Goal: Information Seeking & Learning: Find specific fact

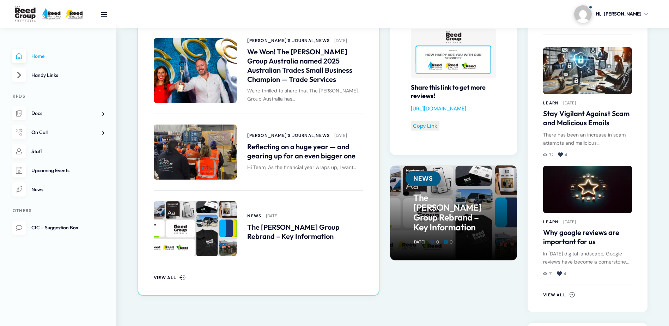
scroll to position [388, 0]
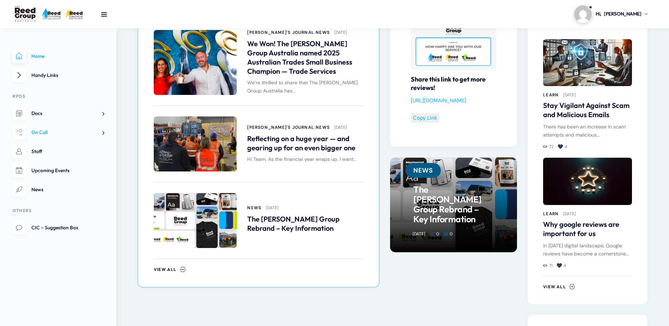
click at [43, 135] on span "On Call" at bounding box center [39, 132] width 16 height 6
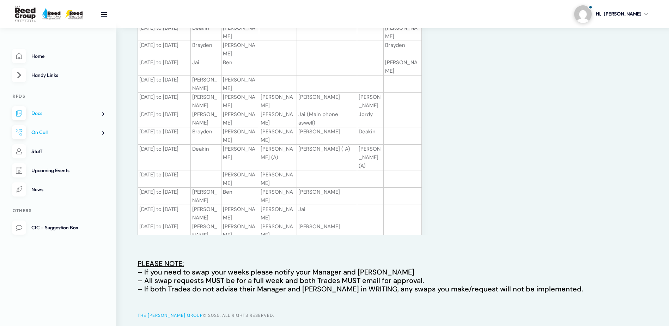
scroll to position [213, 0]
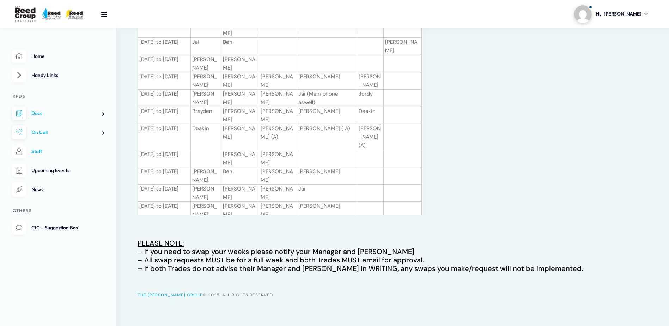
click at [42, 151] on link "Staff" at bounding box center [58, 151] width 92 height 14
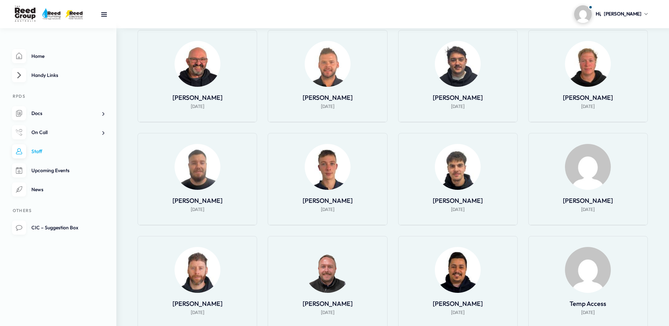
scroll to position [440, 0]
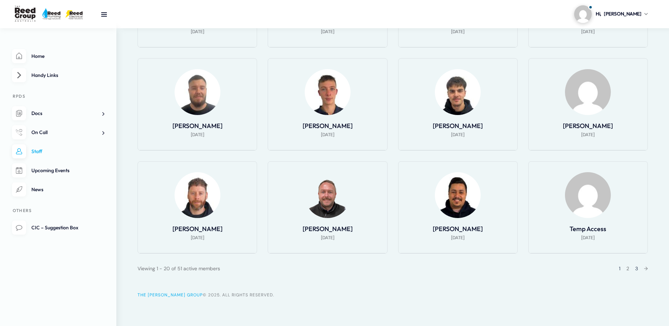
click at [636, 268] on link "3" at bounding box center [636, 268] width 3 height 6
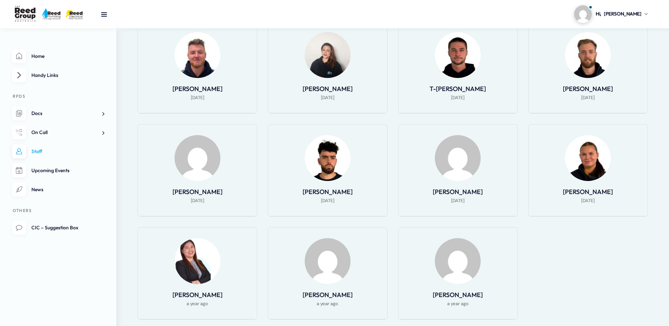
scroll to position [197, 0]
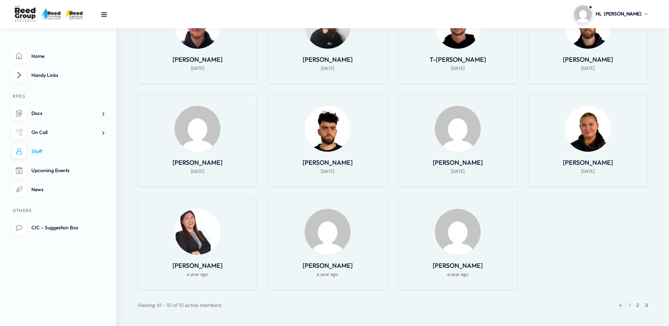
click at [638, 306] on link "2" at bounding box center [637, 305] width 3 height 6
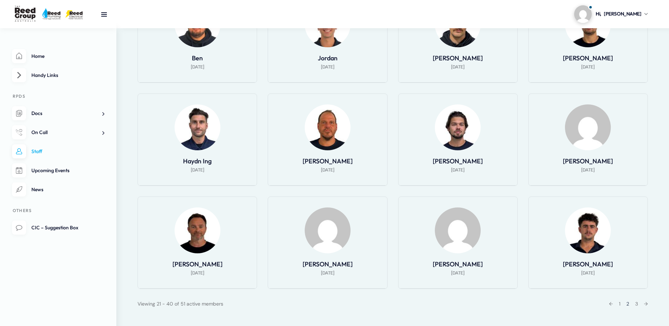
scroll to position [440, 0]
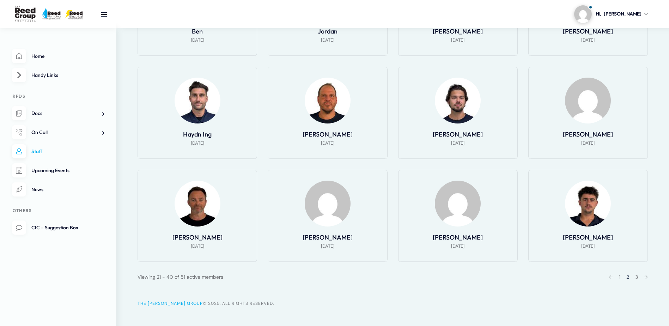
click at [619, 272] on div "← 1 2 3 →" at bounding box center [625, 276] width 43 height 8
click at [617, 272] on div "← 1 2 3 →" at bounding box center [625, 276] width 43 height 8
click at [619, 272] on div "← 1 2 3 →" at bounding box center [625, 276] width 43 height 8
click at [619, 274] on link "1" at bounding box center [619, 277] width 1 height 6
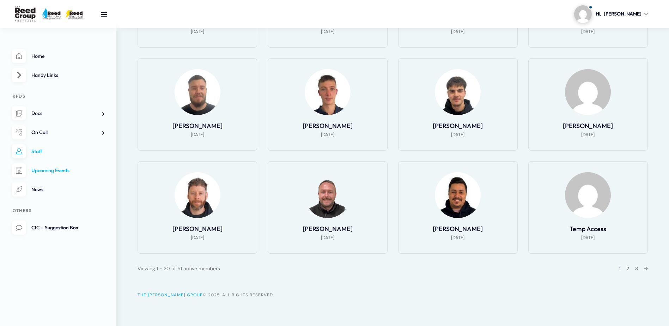
click at [51, 173] on link "Upcoming Events" at bounding box center [58, 170] width 92 height 14
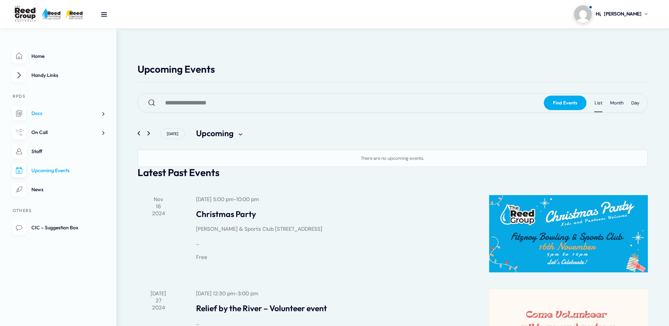
click at [48, 119] on link "Docs" at bounding box center [58, 113] width 92 height 14
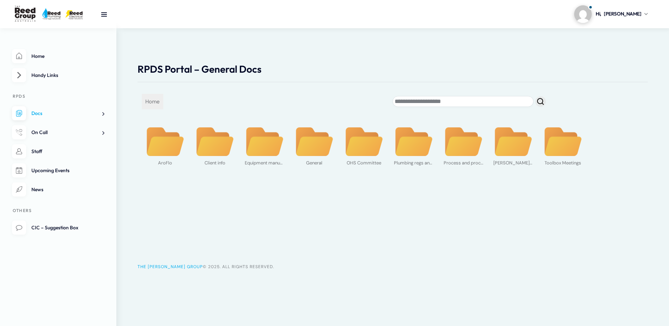
click at [56, 134] on link "On Call" at bounding box center [58, 132] width 92 height 14
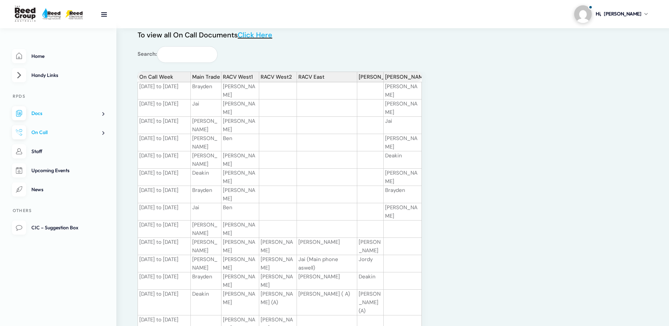
scroll to position [46, 0]
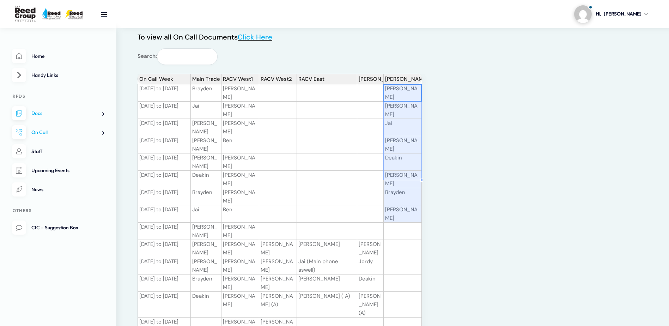
drag, startPoint x: 394, startPoint y: 76, endPoint x: 395, endPoint y: 178, distance: 101.9
click at [395, 178] on div "On Call Week Main Trade RACV West1 RACV West2 RACV East [PERSON_NAME] Backup [D…" at bounding box center [392, 228] width 510 height 308
click at [430, 171] on div "On Call Week Main Trade RACV West1 RACV West2 RACV East Melton Jetter Backup 02…" at bounding box center [413, 228] width 552 height 308
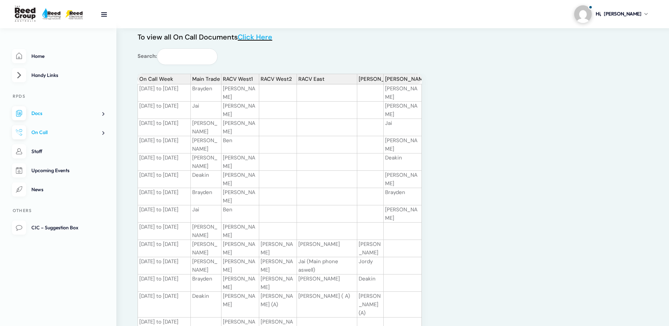
click at [202, 205] on td "Jai" at bounding box center [206, 213] width 31 height 17
click at [158, 188] on td "13.08.25 to 19.08.25" at bounding box center [163, 196] width 53 height 17
click at [163, 205] on td "20.08.25 to 26.08.25" at bounding box center [163, 213] width 53 height 17
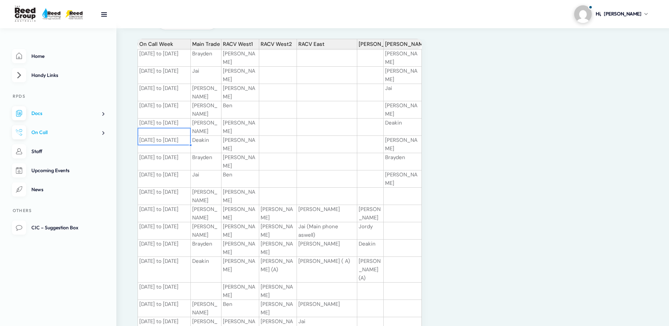
scroll to position [81, 0]
click at [171, 256] on td "24.09.25 to 30.09.25" at bounding box center [163, 269] width 53 height 26
click at [173, 282] on td "01.10.25 to 07.10.25" at bounding box center [163, 290] width 53 height 17
click at [209, 282] on td at bounding box center [206, 290] width 31 height 17
click at [205, 256] on td "Deakin" at bounding box center [206, 269] width 31 height 26
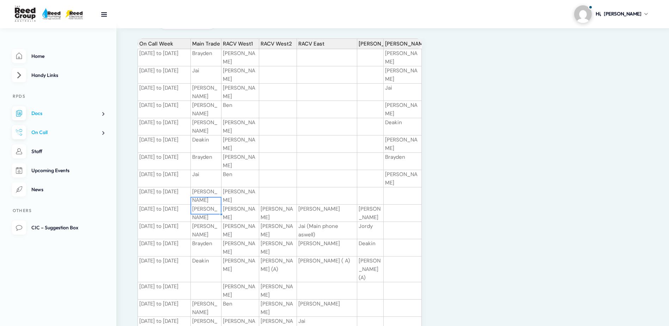
click at [235, 256] on td "Marcus" at bounding box center [240, 269] width 38 height 26
click at [261, 256] on td "Tyson (A)" at bounding box center [278, 269] width 38 height 26
click at [324, 256] on td "Anthony ( A)" at bounding box center [327, 269] width 60 height 26
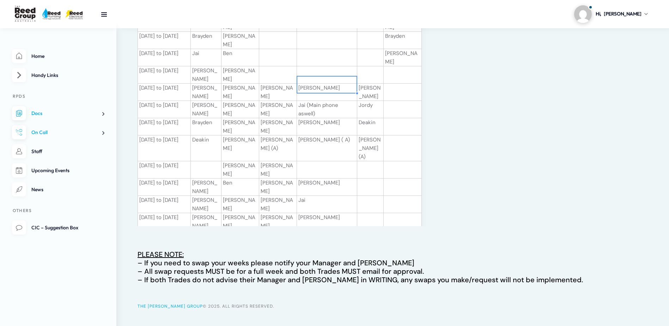
scroll to position [213, 0]
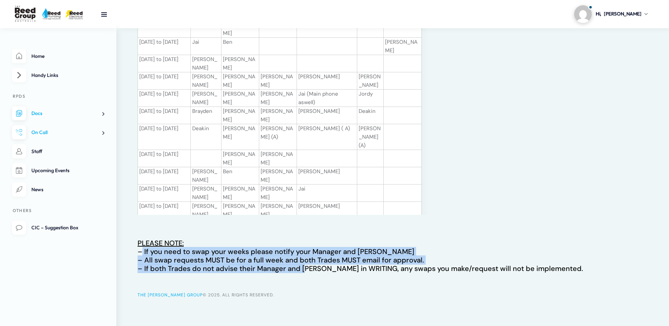
drag, startPoint x: 142, startPoint y: 253, endPoint x: 327, endPoint y: 290, distance: 189.0
click at [327, 290] on div "On Call To view all On Call Documents Click Here Search: On Call Week Main Trad…" at bounding box center [392, 54] width 552 height 479
drag, startPoint x: 327, startPoint y: 290, endPoint x: 324, endPoint y: 286, distance: 4.8
click at [324, 286] on div "On Call To view all On Call Documents Click Here Search: On Call Week Main Trad…" at bounding box center [392, 54] width 552 height 479
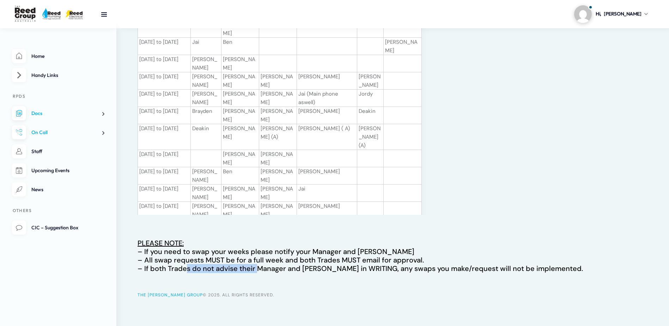
drag, startPoint x: 185, startPoint y: 269, endPoint x: 268, endPoint y: 272, distance: 83.2
click at [268, 272] on p "PLEASE NOTE: – If you need to swap your weeks please notify your Manager and Ke…" at bounding box center [392, 256] width 510 height 34
drag, startPoint x: 268, startPoint y: 272, endPoint x: 258, endPoint y: 273, distance: 9.9
click at [258, 273] on div "On Call To view all On Call Documents Click Here Search: On Call Week Main Trad…" at bounding box center [392, 54] width 552 height 479
drag, startPoint x: 221, startPoint y: 270, endPoint x: 396, endPoint y: 268, distance: 174.9
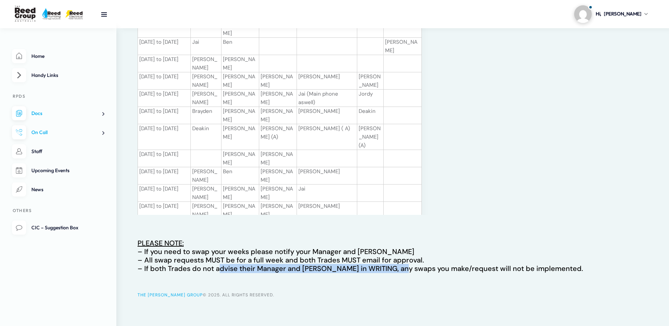
click at [396, 268] on p "PLEASE NOTE: – If you need to swap your weeks please notify your Manager and Ke…" at bounding box center [392, 256] width 510 height 34
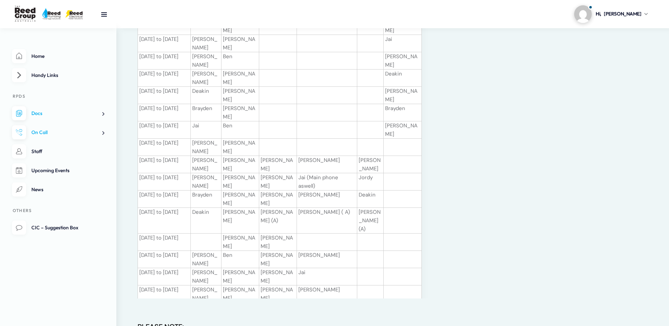
scroll to position [159, 0]
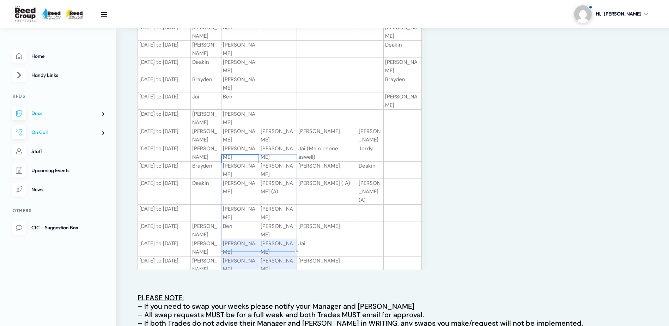
drag, startPoint x: 256, startPoint y: 162, endPoint x: 274, endPoint y: 245, distance: 85.0
click at [274, 245] on tbody "02.07.25 to 09.07.25 Brayden Josh G Ronnie 09.07.25 to 15.07.25 Jai Marcus Josh…" at bounding box center [279, 217] width 284 height 492
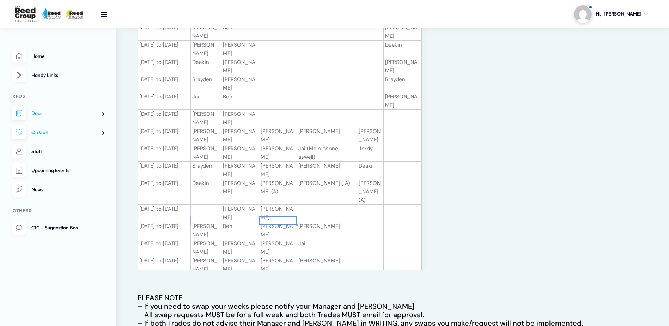
drag, startPoint x: 265, startPoint y: 220, endPoint x: 209, endPoint y: 221, distance: 56.8
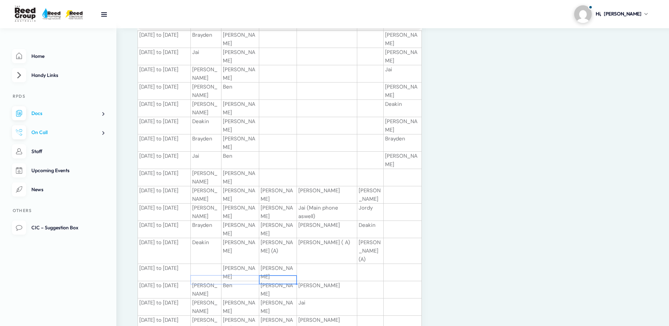
scroll to position [97, 0]
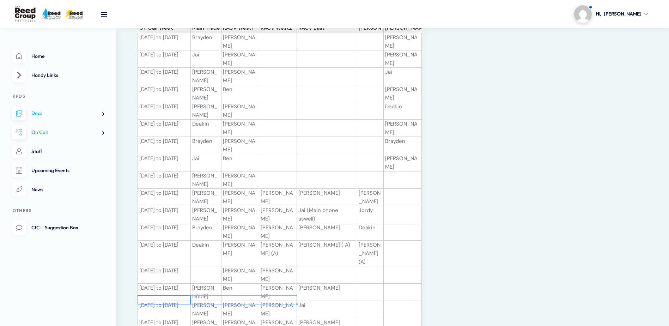
drag, startPoint x: 172, startPoint y: 299, endPoint x: 292, endPoint y: 304, distance: 120.0
click at [137, 304] on div "On Call Week Main Trade RACV West1 RACV West2 RACV East Melton Jetter Backup 02…" at bounding box center [137, 274] width 0 height 503
drag, startPoint x: 174, startPoint y: 289, endPoint x: 248, endPoint y: 293, distance: 74.1
drag, startPoint x: 169, startPoint y: 280, endPoint x: 395, endPoint y: 282, distance: 226.0
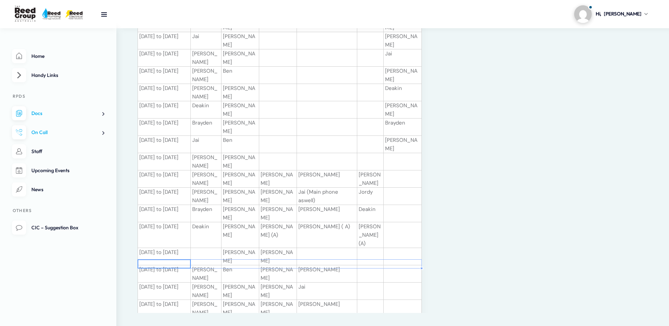
scroll to position [132, 0]
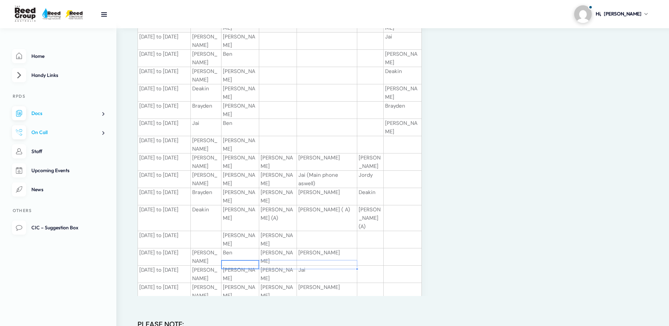
drag, startPoint x: 235, startPoint y: 265, endPoint x: 370, endPoint y: 270, distance: 135.4
click at [368, 270] on tbody "02.07.25 to 09.07.25 Brayden Josh G Ronnie 09.07.25 to 15.07.25 Jai Marcus Josh…" at bounding box center [279, 244] width 284 height 492
drag, startPoint x: 372, startPoint y: 266, endPoint x: 373, endPoint y: 274, distance: 8.5
click at [373, 274] on tbody "02.07.25 to 09.07.25 Brayden Josh G Ronnie 09.07.25 to 15.07.25 Jai Marcus Josh…" at bounding box center [279, 244] width 284 height 492
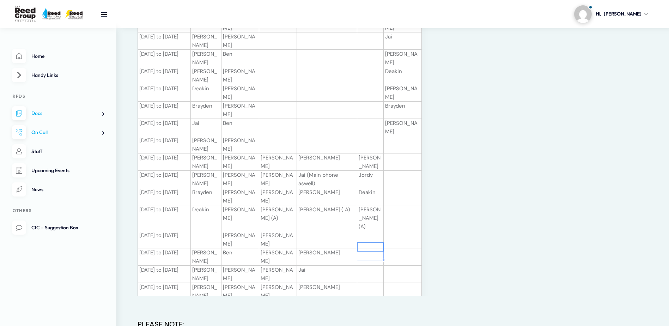
drag, startPoint x: 369, startPoint y: 249, endPoint x: 369, endPoint y: 257, distance: 8.5
click at [369, 257] on tbody "02.07.25 to 09.07.25 Brayden Josh G Ronnie 09.07.25 to 15.07.25 Jai Marcus Josh…" at bounding box center [279, 244] width 284 height 492
drag, startPoint x: 369, startPoint y: 257, endPoint x: 370, endPoint y: 272, distance: 15.5
click at [370, 272] on tbody "02.07.25 to 09.07.25 Brayden Josh G Ronnie 09.07.25 to 15.07.25 Jai Marcus Josh…" at bounding box center [279, 244] width 284 height 492
drag, startPoint x: 368, startPoint y: 266, endPoint x: 369, endPoint y: 276, distance: 9.3
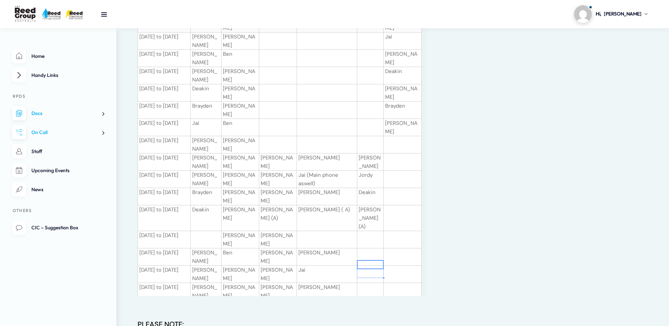
click at [369, 276] on tbody "02.07.25 to 09.07.25 Brayden Josh G Ronnie 09.07.25 to 15.07.25 Jai Marcus Josh…" at bounding box center [279, 244] width 284 height 492
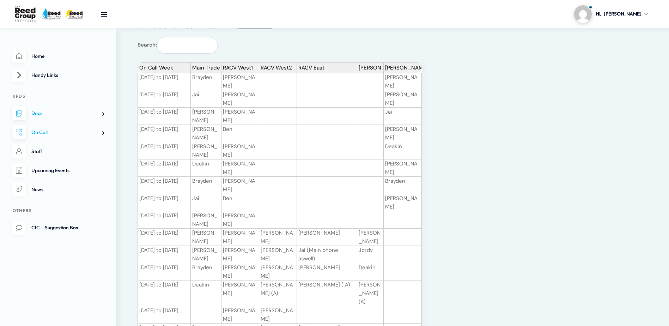
scroll to position [26, 0]
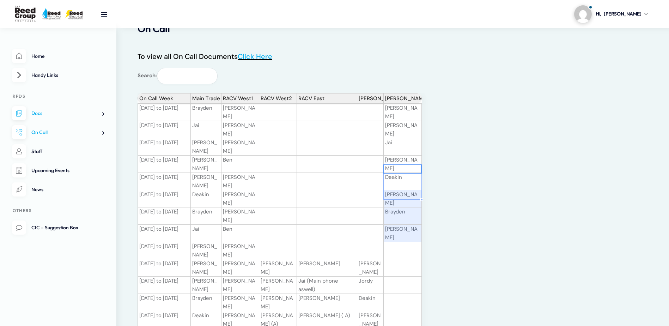
drag, startPoint x: 404, startPoint y: 170, endPoint x: 403, endPoint y: 201, distance: 31.4
click at [395, 225] on td "Brendan" at bounding box center [403, 233] width 38 height 17
click at [402, 207] on td "Brayden" at bounding box center [403, 215] width 38 height 17
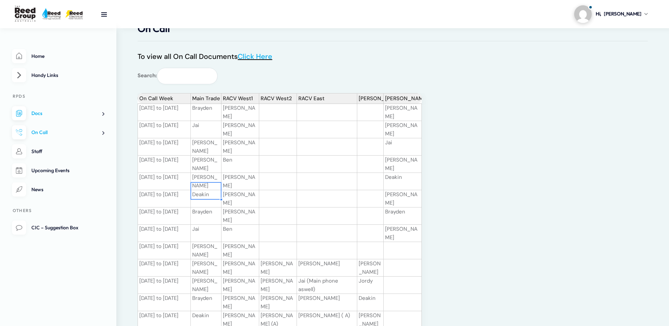
click at [215, 225] on td "Jai" at bounding box center [206, 233] width 31 height 17
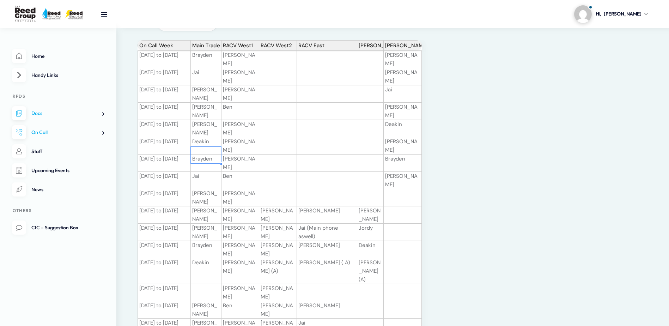
click at [197, 241] on td "Brayden" at bounding box center [206, 249] width 31 height 17
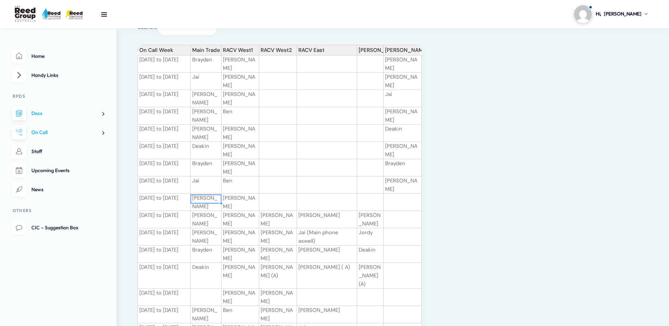
scroll to position [70, 0]
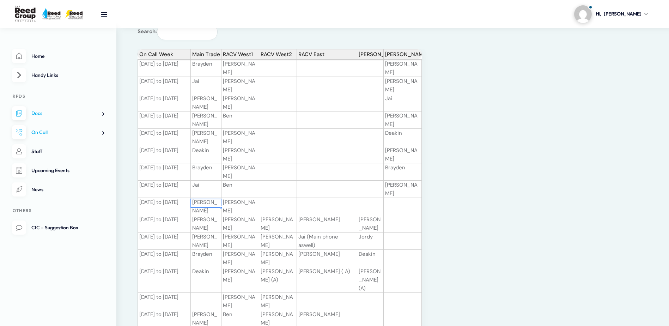
click at [194, 267] on td "Deakin" at bounding box center [206, 280] width 31 height 26
click at [200, 293] on td at bounding box center [206, 301] width 31 height 17
click at [137, 242] on div "On Call Week Main Trade RACV West1 RACV West2 RACV East Melton Jetter Backup 02…" at bounding box center [137, 300] width 0 height 503
click at [137, 260] on div "On Call Week Main Trade RACV West1 RACV West2 RACV East Melton Jetter Backup 02…" at bounding box center [137, 300] width 0 height 503
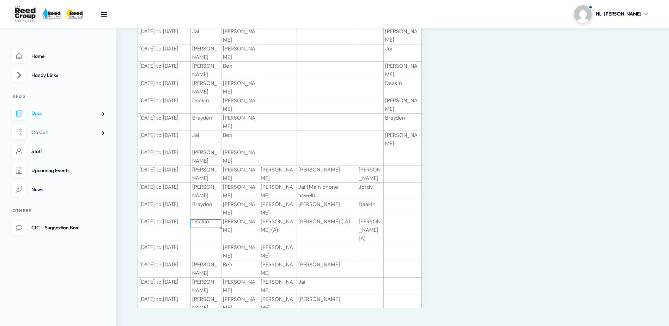
scroll to position [141, 0]
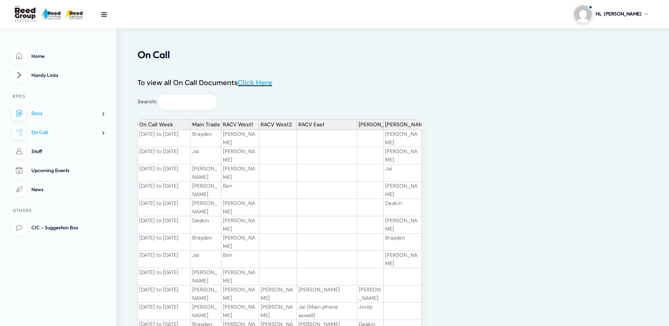
scroll to position [0, 0]
click at [53, 63] on link "Home" at bounding box center [58, 56] width 92 height 14
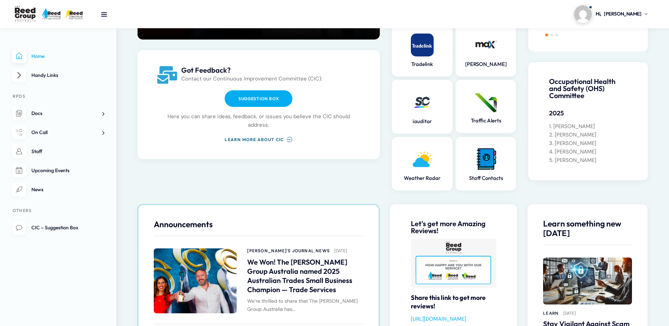
scroll to position [176, 0]
